Goal: Task Accomplishment & Management: Use online tool/utility

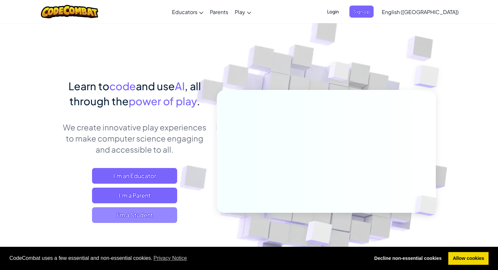
click at [138, 214] on span "I'm a Student" at bounding box center [134, 216] width 85 height 16
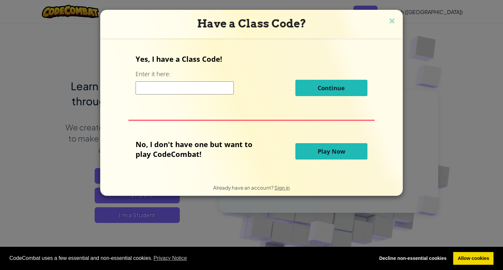
click at [164, 84] on input at bounding box center [185, 88] width 98 height 13
click at [318, 155] on span "Play Now" at bounding box center [332, 152] width 28 height 8
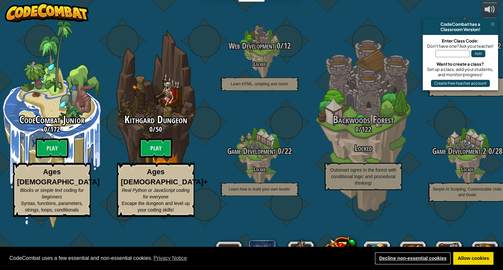
click at [407, 258] on link "Decline non-essential cookies" at bounding box center [413, 258] width 76 height 13
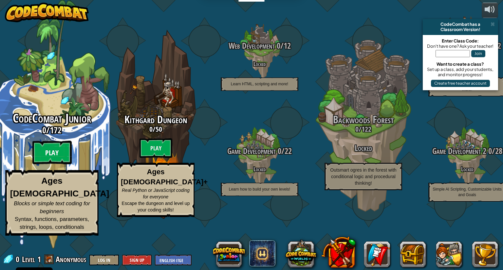
click at [58, 165] on btn "Play" at bounding box center [51, 153] width 39 height 24
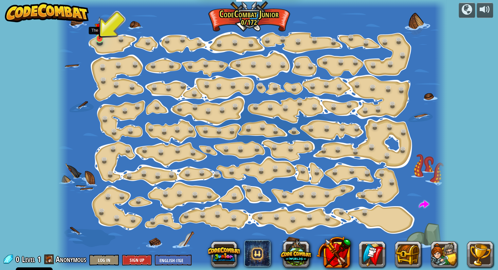
click at [97, 38] on img at bounding box center [100, 28] width 10 height 23
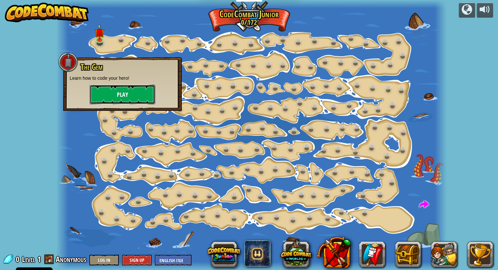
click at [112, 94] on button "Play" at bounding box center [122, 95] width 65 height 20
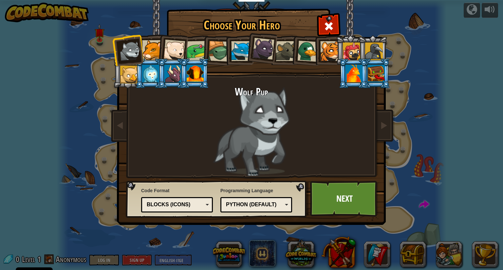
click at [178, 201] on div "Blocks (Icons)" at bounding box center [175, 205] width 57 height 8
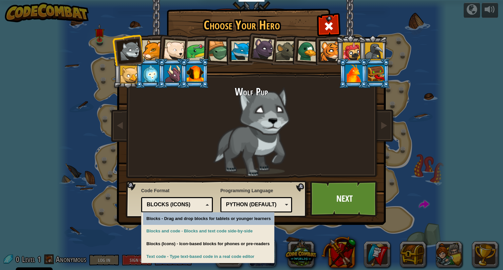
click at [178, 201] on div "Blocks (Icons)" at bounding box center [175, 205] width 57 height 8
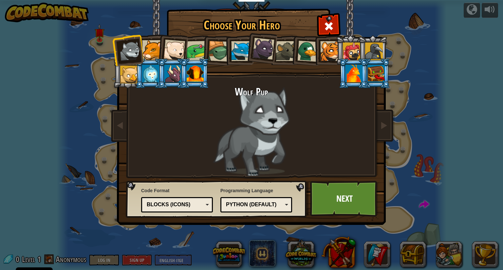
click at [231, 207] on div "Python (Default)" at bounding box center [254, 205] width 57 height 8
click at [189, 167] on div "Wolf Pup" at bounding box center [252, 131] width 246 height 90
click at [339, 211] on link "Next" at bounding box center [344, 199] width 68 height 36
